Goal: Understand process/instructions: Learn how to perform a task or action

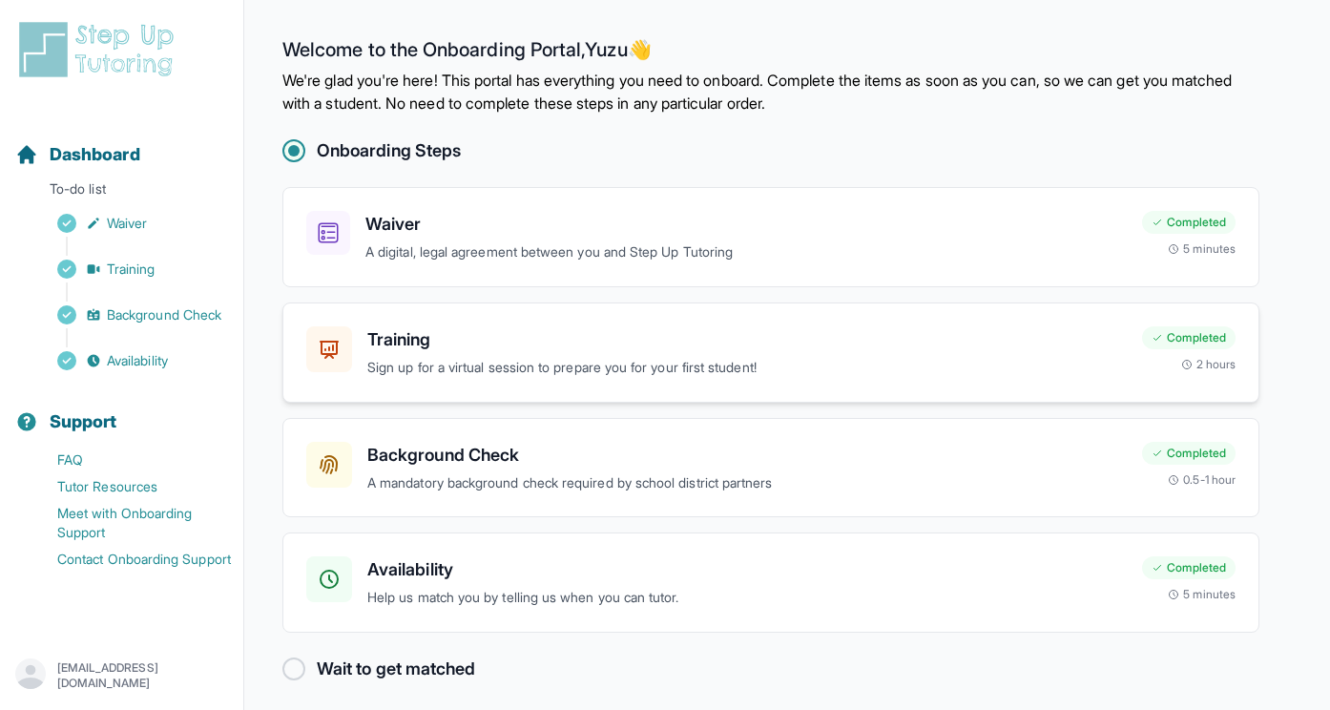
scroll to position [10, 0]
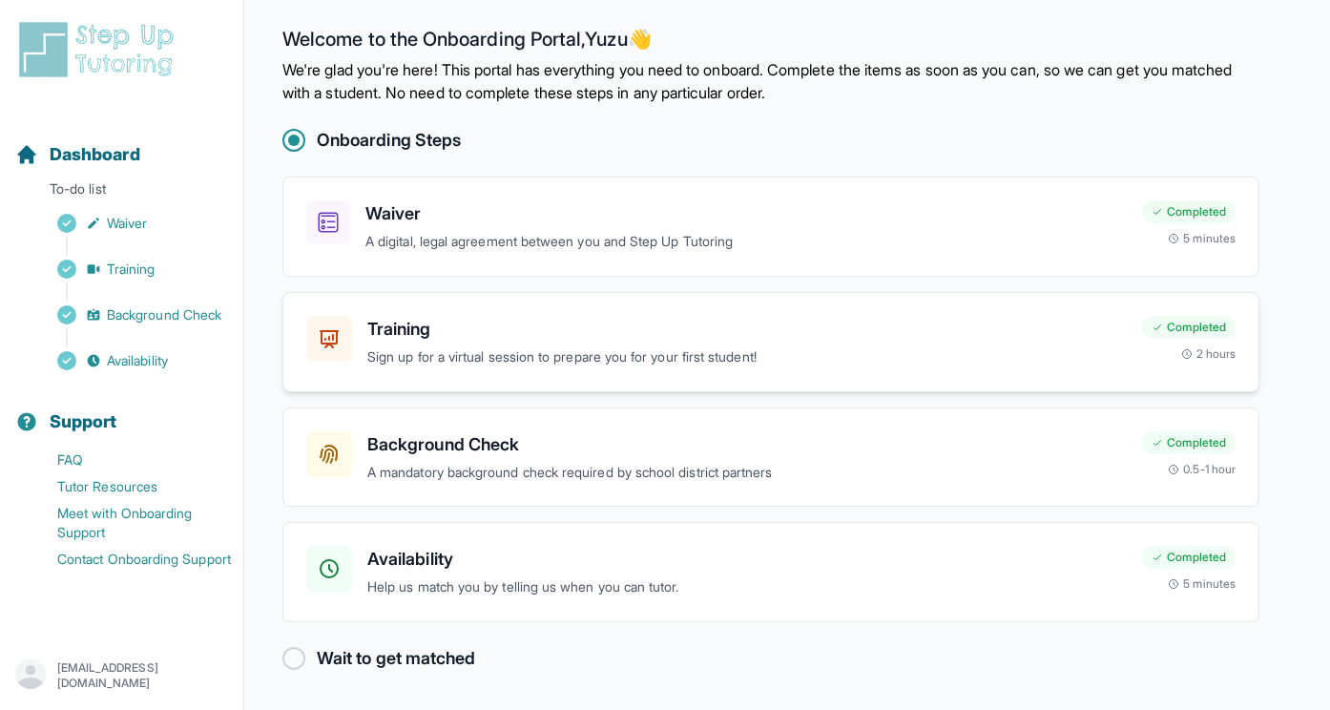
click at [503, 351] on p "Sign up for a virtual session to prepare you for your first student!" at bounding box center [747, 357] width 760 height 22
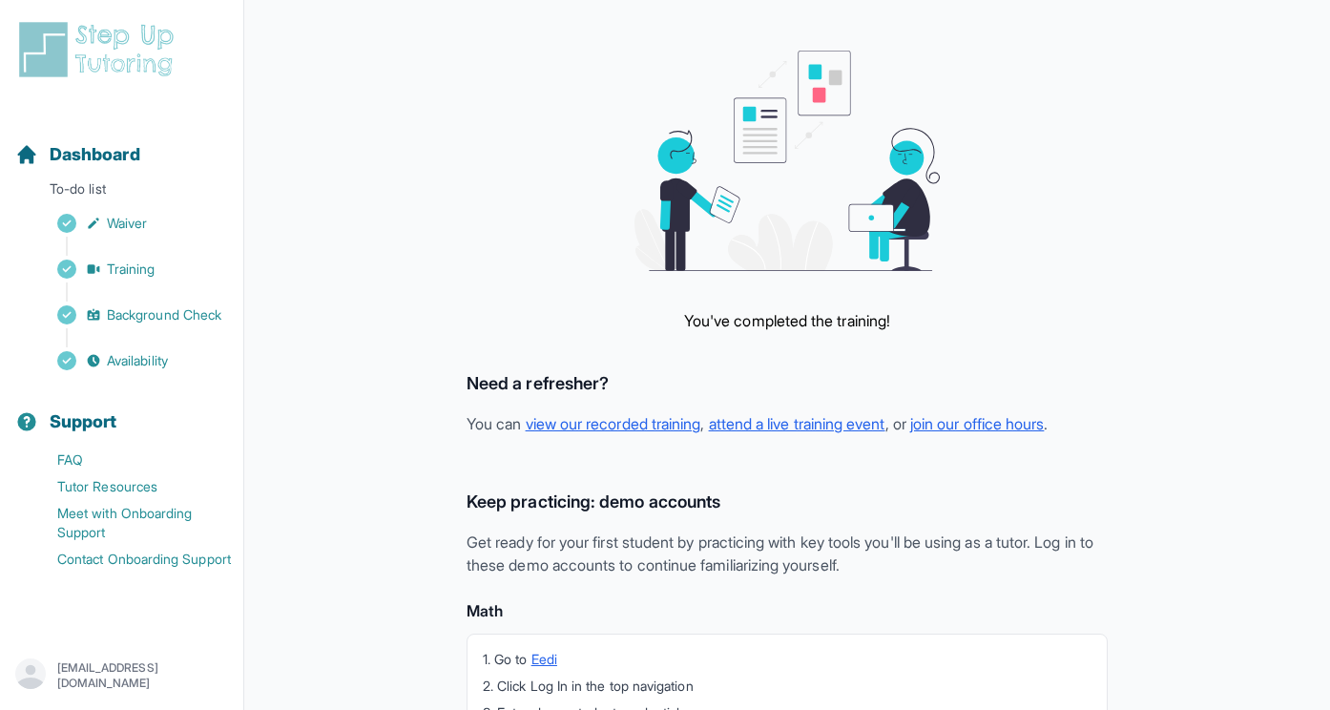
scroll to position [86, 0]
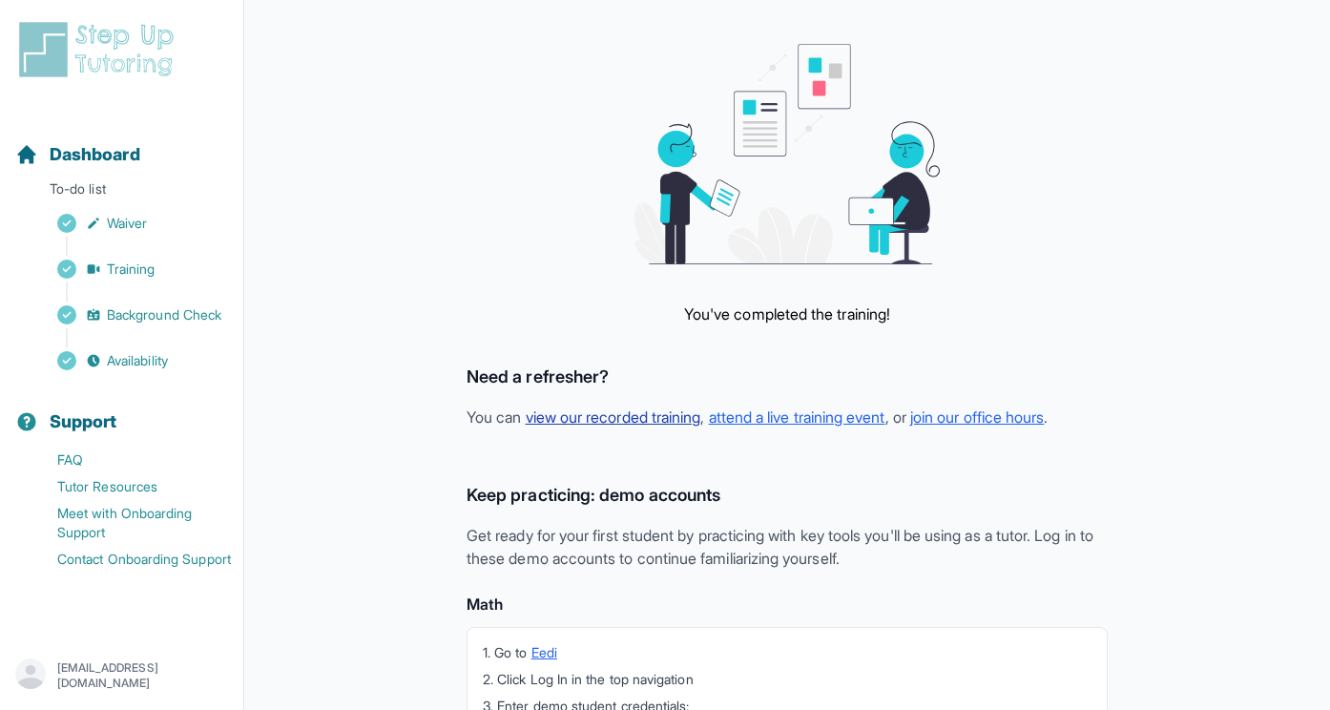
click at [634, 420] on link "view our recorded training" at bounding box center [614, 417] width 176 height 19
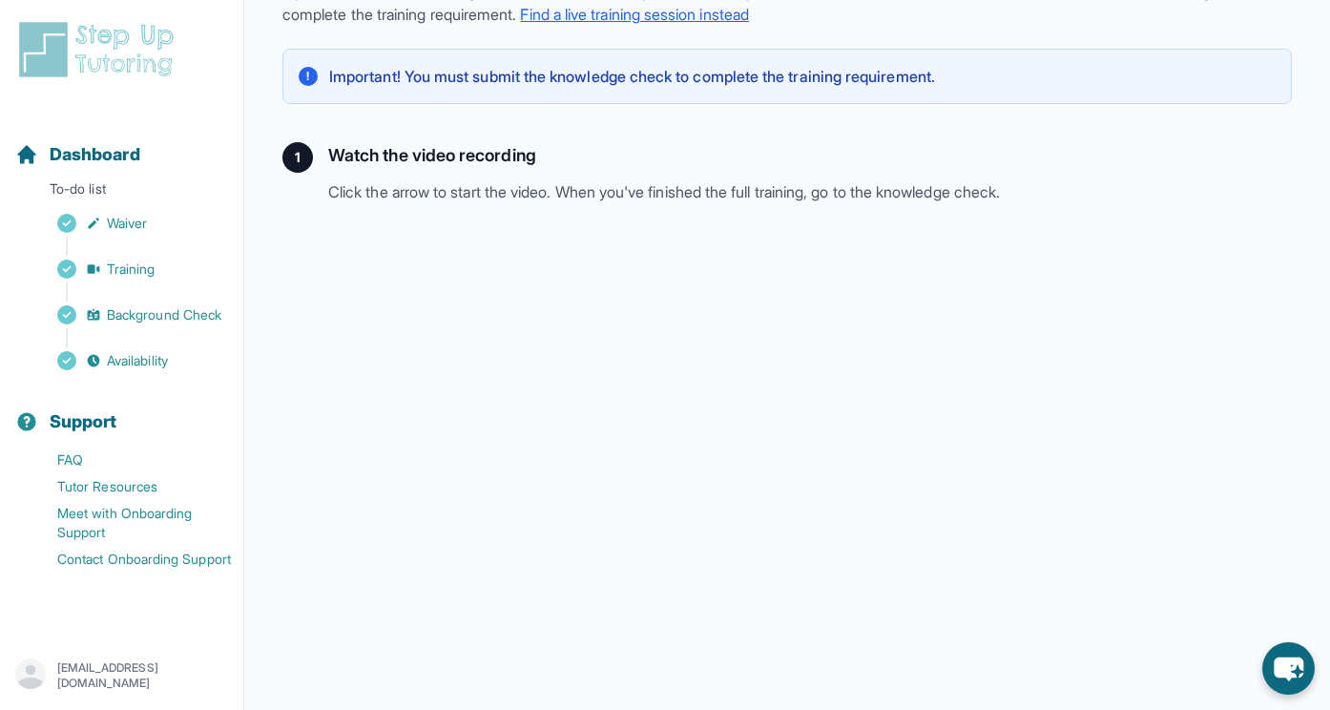
scroll to position [441, 0]
